Goal: Task Accomplishment & Management: Manage account settings

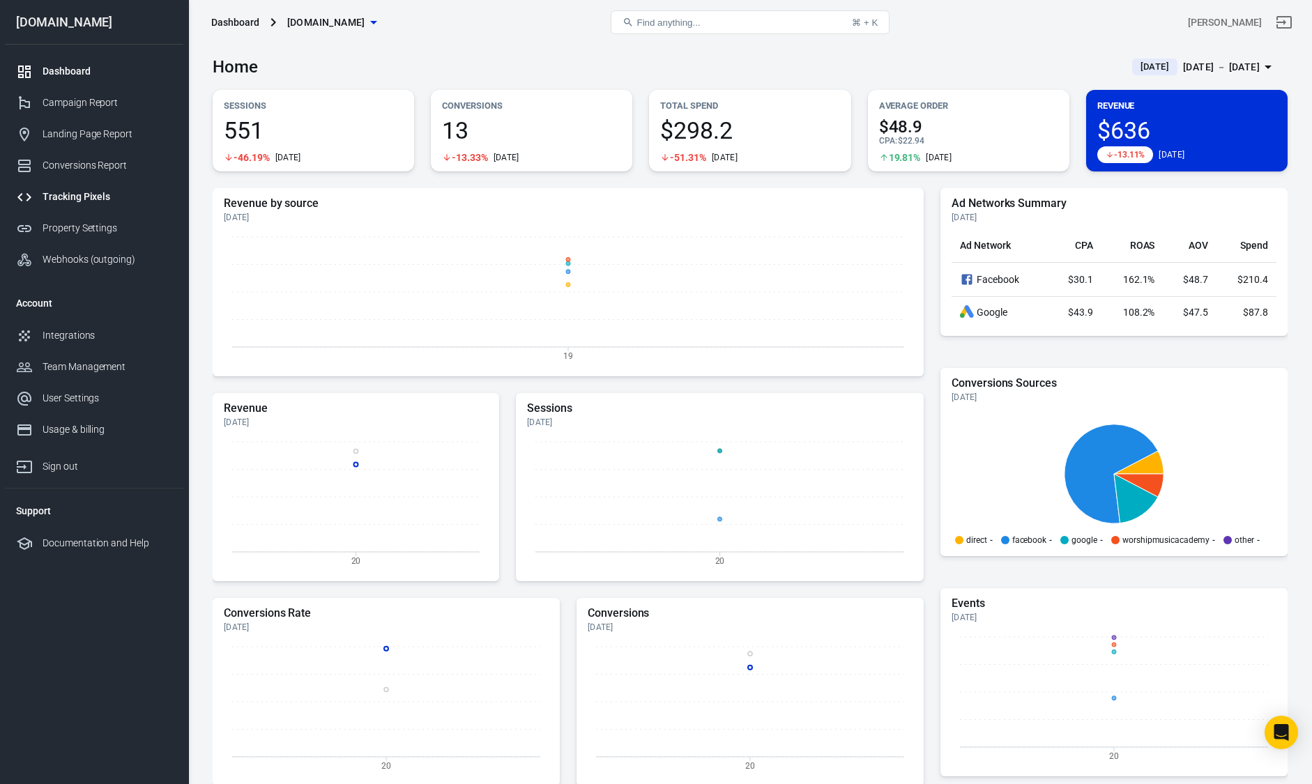
click at [68, 199] on div "Tracking Pixels" at bounding box center [108, 197] width 130 height 15
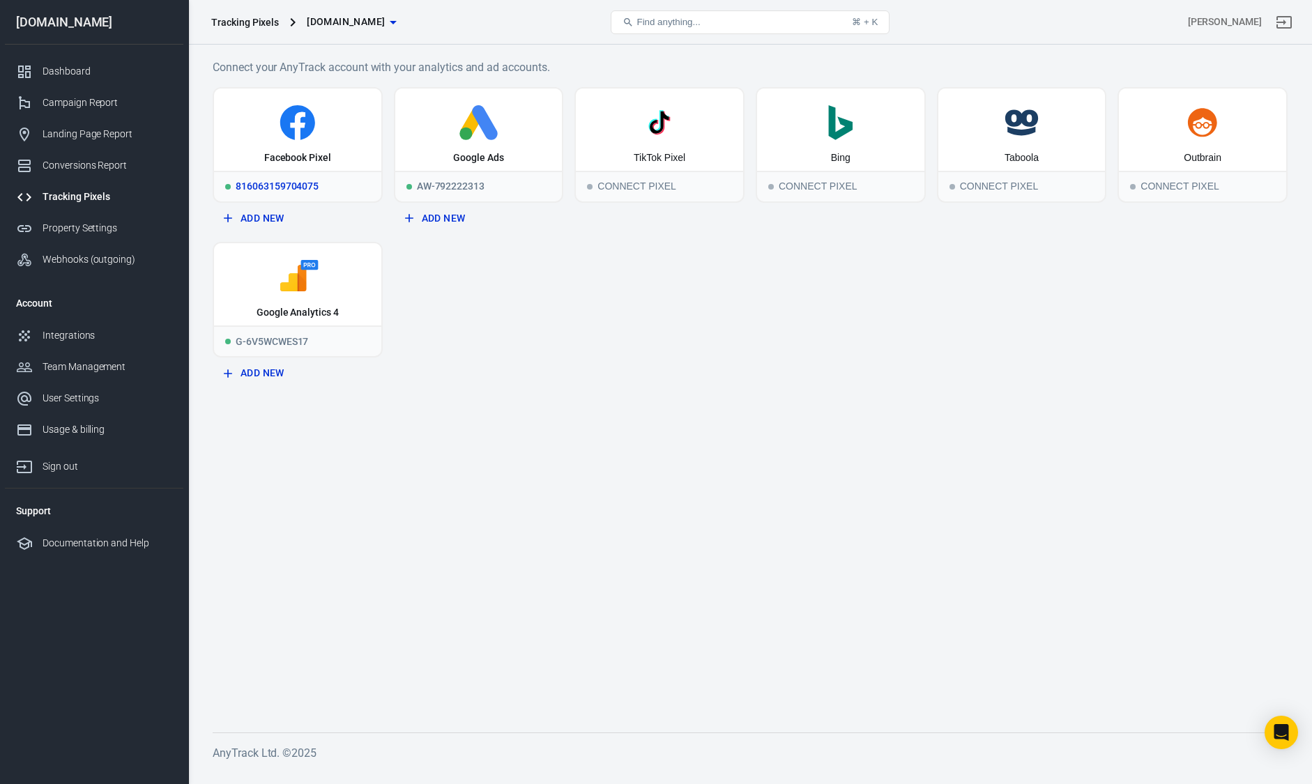
click at [256, 146] on div "Facebook Pixel" at bounding box center [297, 130] width 167 height 82
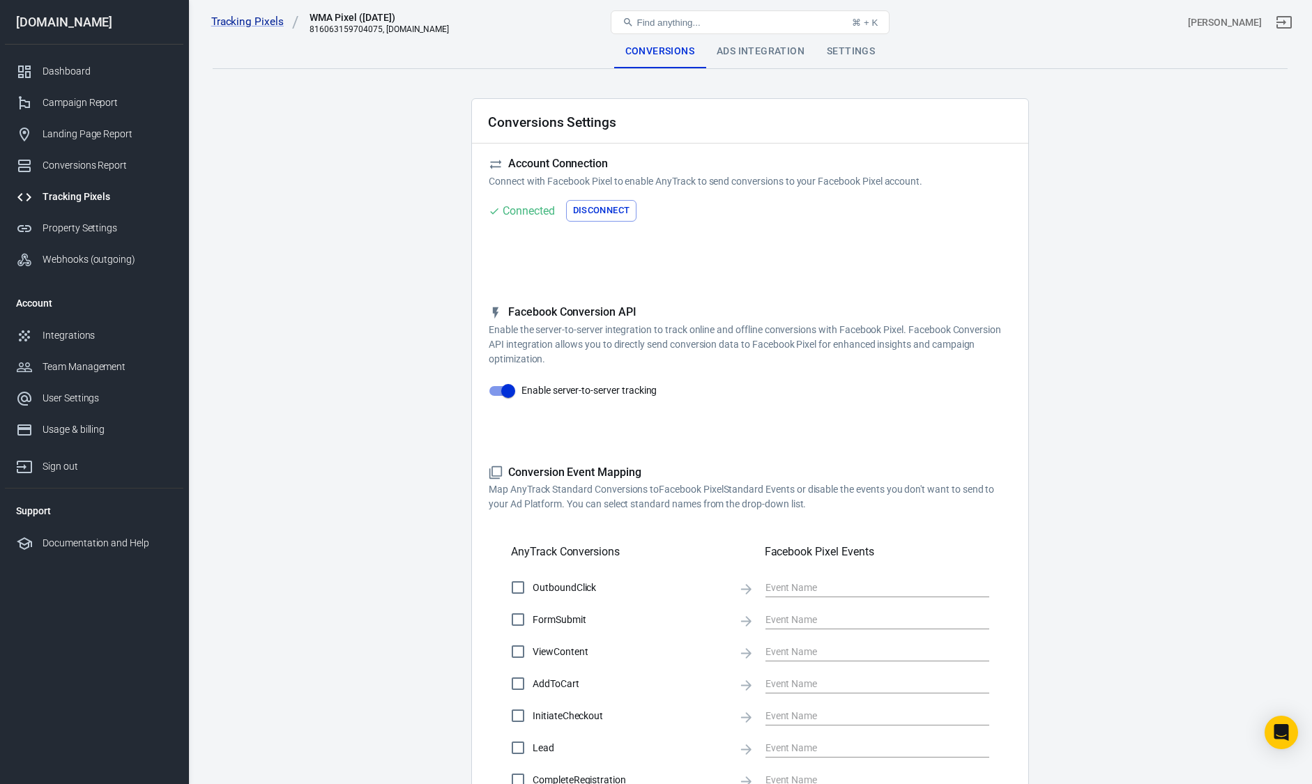
checkbox input "true"
type input "ViewContent"
checkbox input "true"
type input "SubmitApplication"
checkbox input "true"
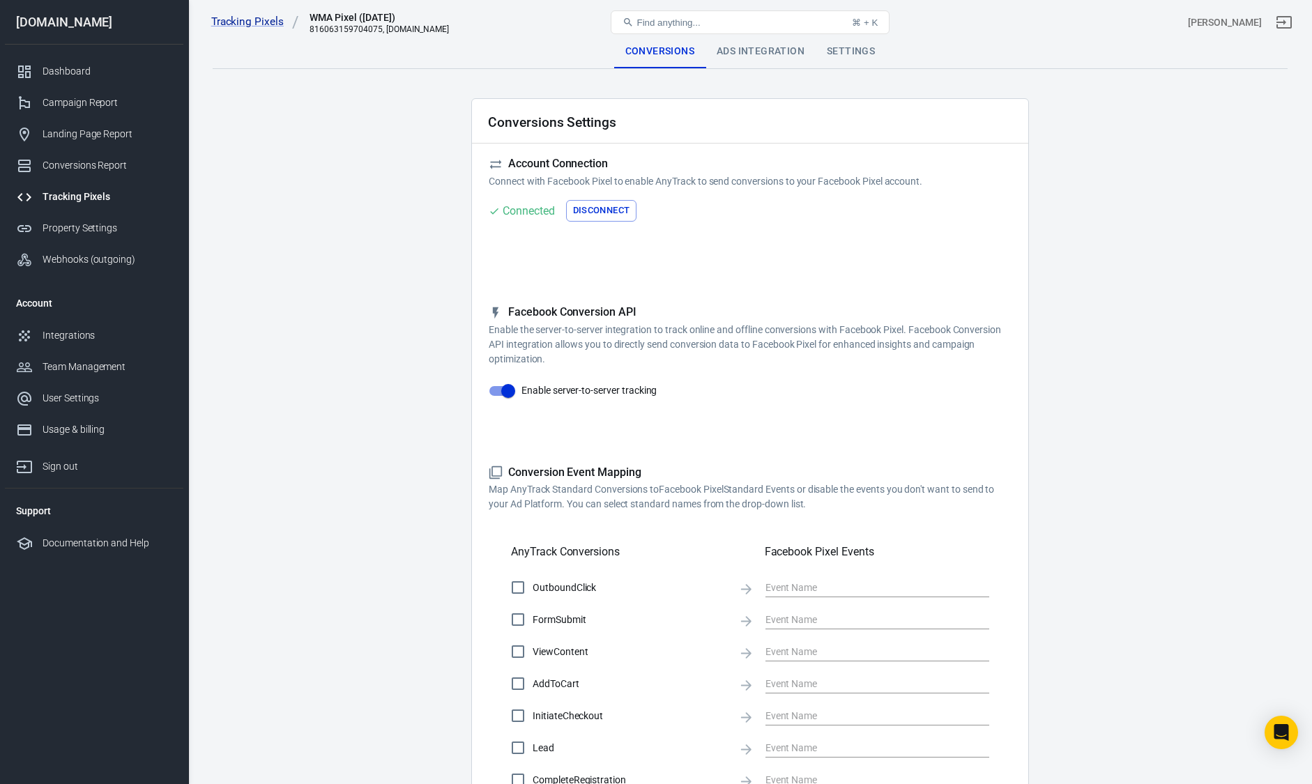
type input "ViewContent"
checkbox input "true"
type input "AddToCart"
checkbox input "true"
type input "InitiateCheckout"
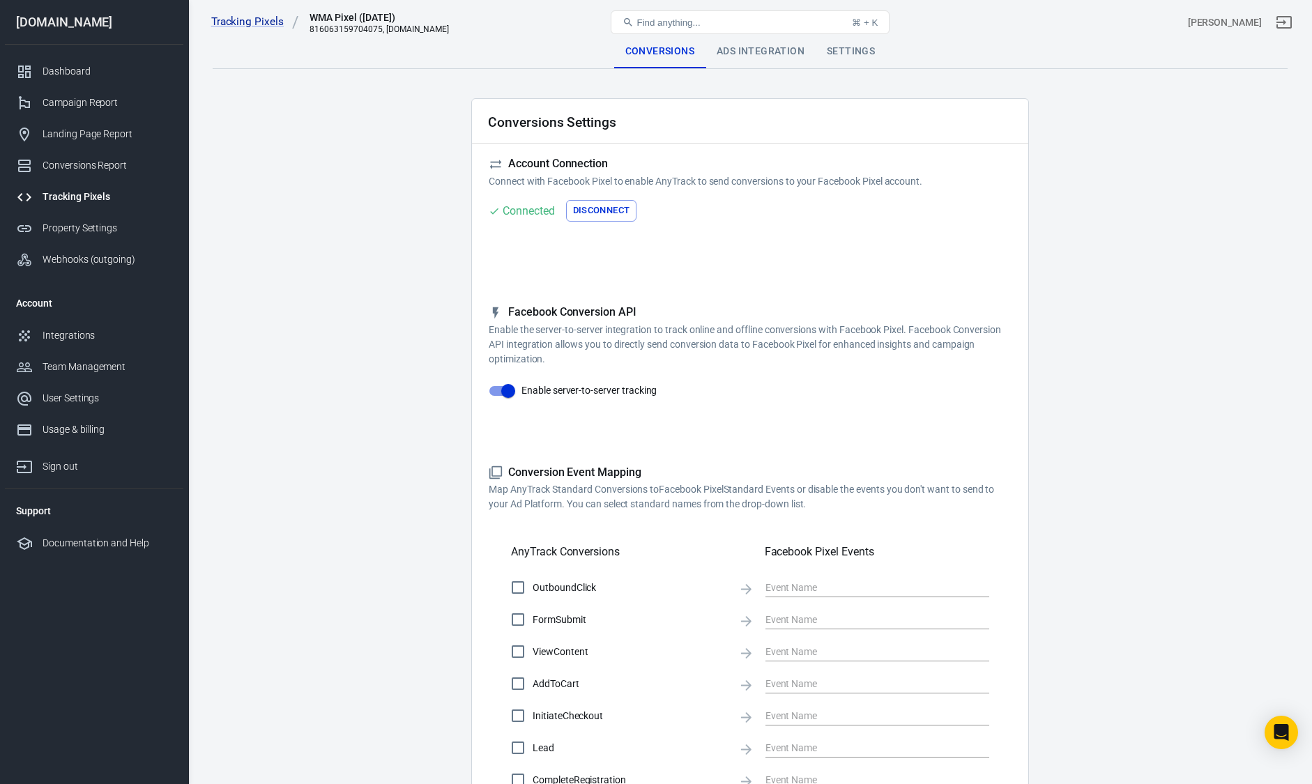
checkbox input "true"
type input "Lead"
checkbox input "true"
type input "CompleteRegistration"
checkbox input "true"
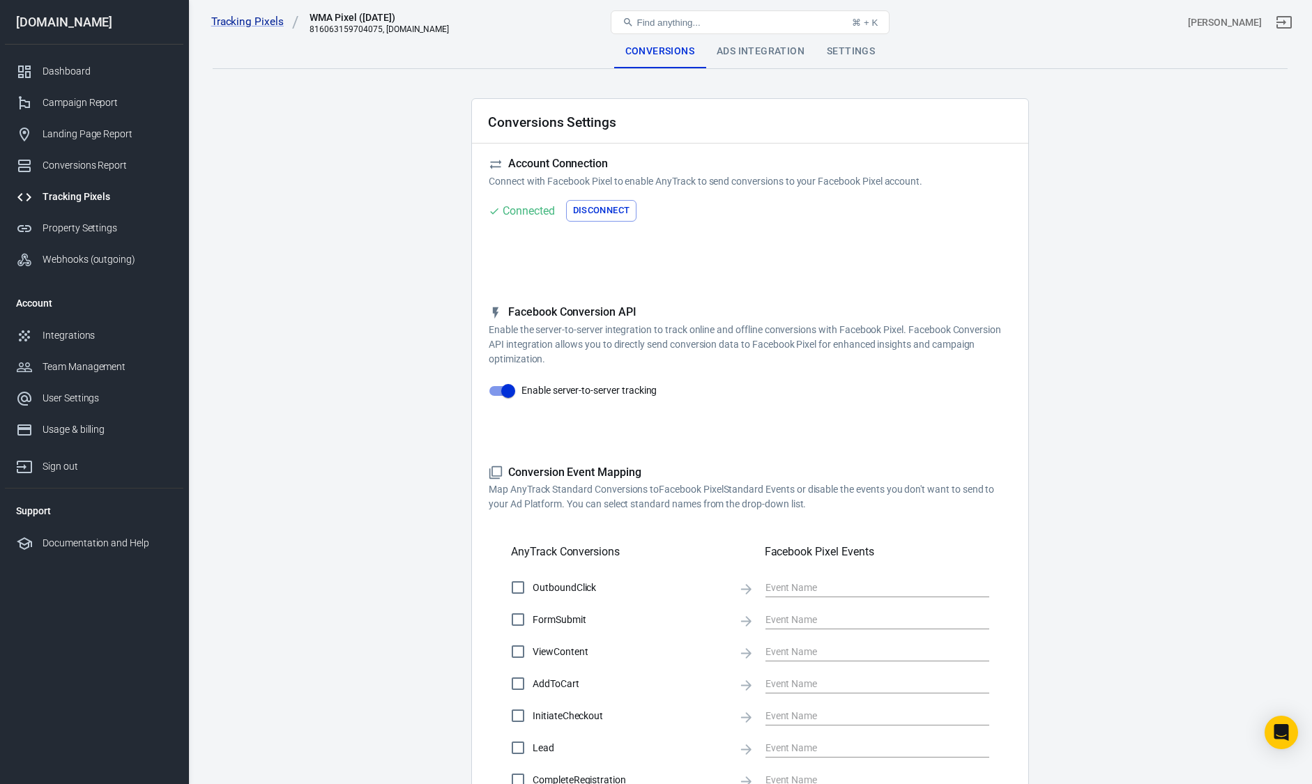
type input "Purchase"
checkbox input "true"
type input "AddPaymentInfo"
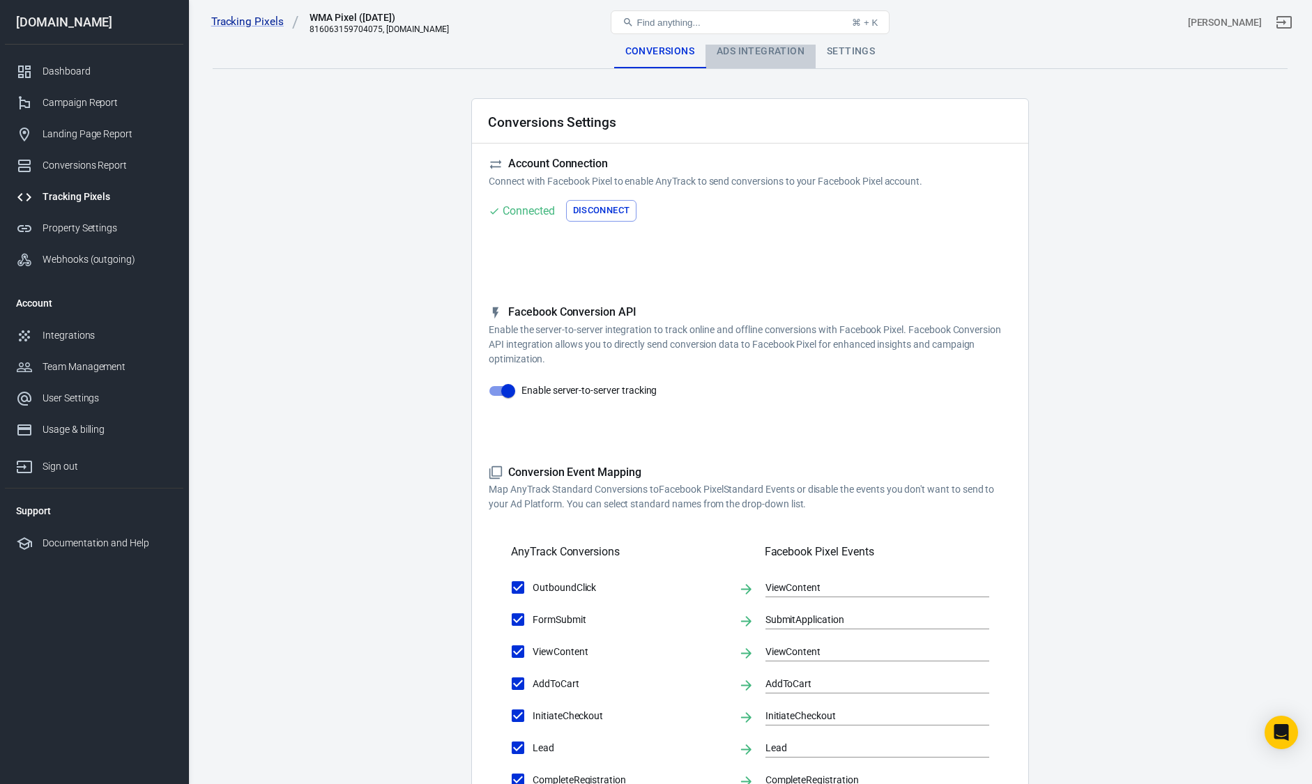
click at [771, 51] on div "Ads Integration" at bounding box center [761, 51] width 110 height 33
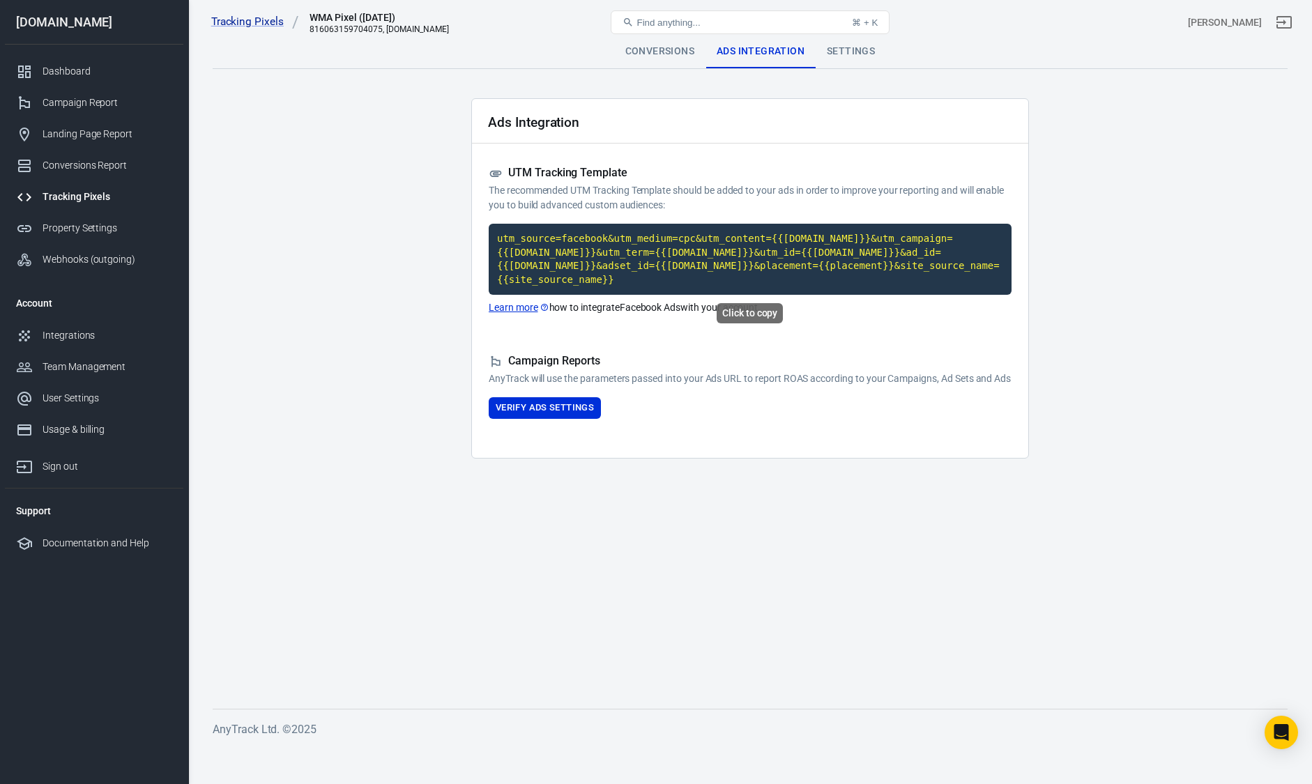
click at [658, 272] on code "utm_source=facebook&utm_medium=cpc&utm_content={{[DOMAIN_NAME]}}&utm_campaign={…" at bounding box center [750, 259] width 523 height 71
